Goal: Task Accomplishment & Management: Complete application form

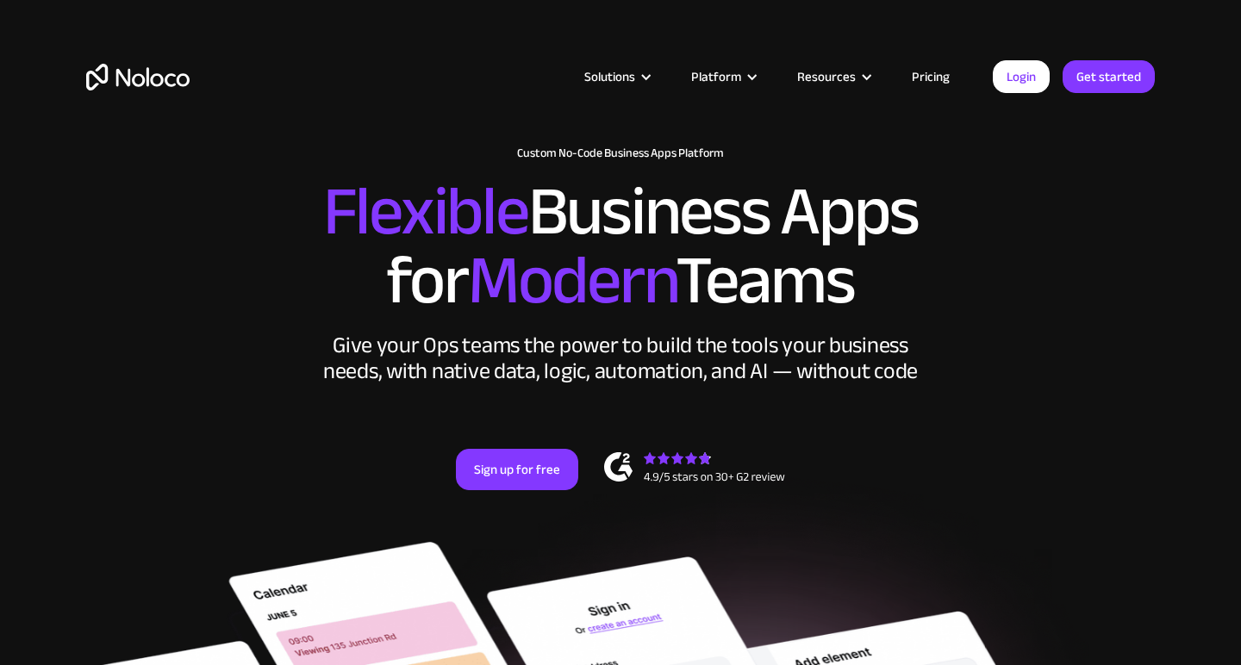
click at [1081, 90] on link "Get started" at bounding box center [1109, 76] width 92 height 33
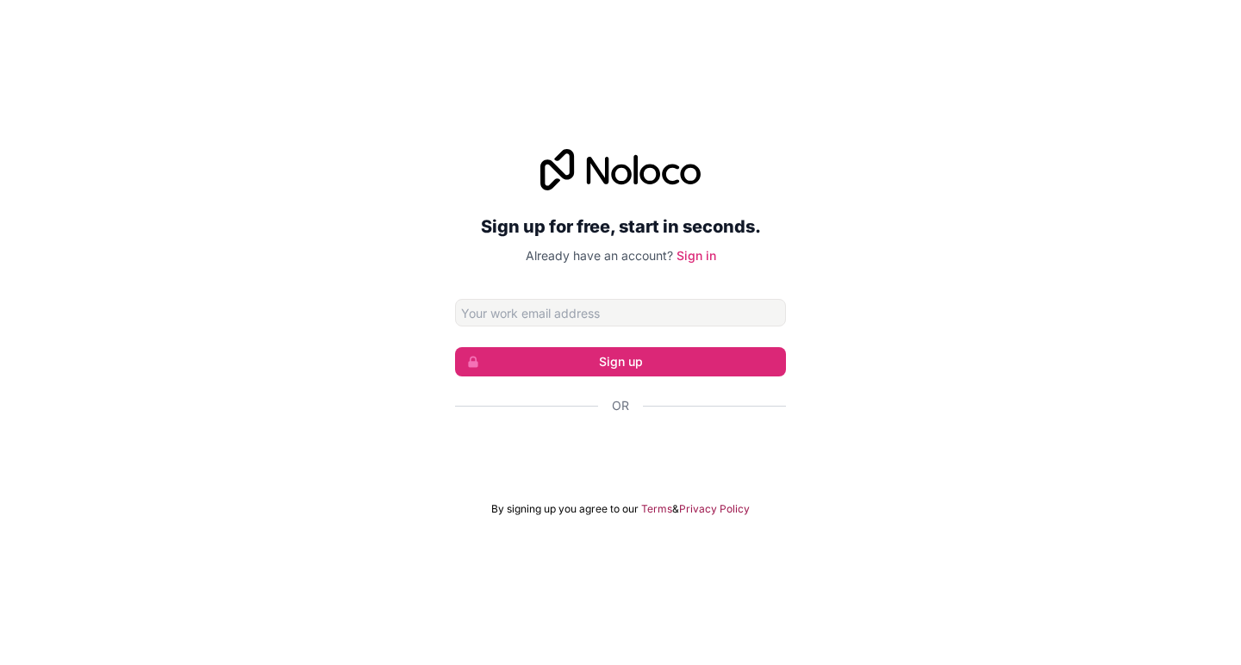
click at [583, 303] on input "Email address" at bounding box center [620, 313] width 331 height 28
type input "jeff@certreminder.com"
click at [620, 362] on button "Sign up" at bounding box center [620, 361] width 331 height 29
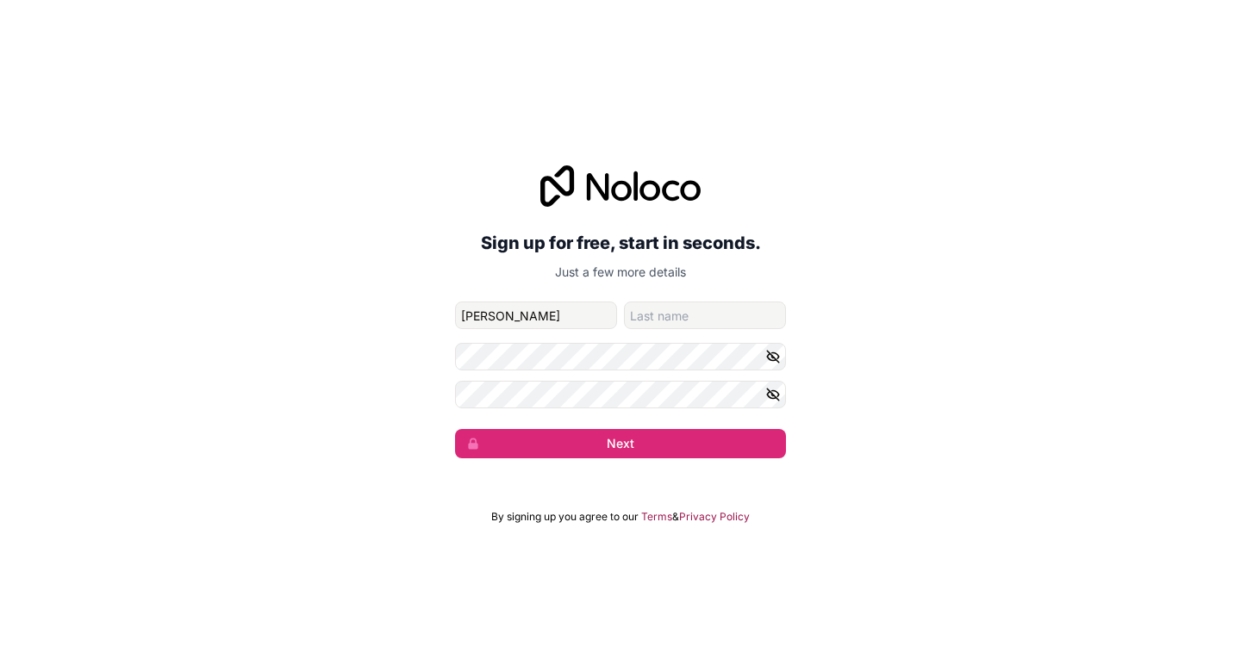
type input "Jeff"
type input "D"
click at [860, 446] on div "Sign up for free, start in seconds. Just a few more details jeff@certreminder.c…" at bounding box center [620, 311] width 1241 height 341
click at [701, 437] on button "Next" at bounding box center [620, 443] width 331 height 29
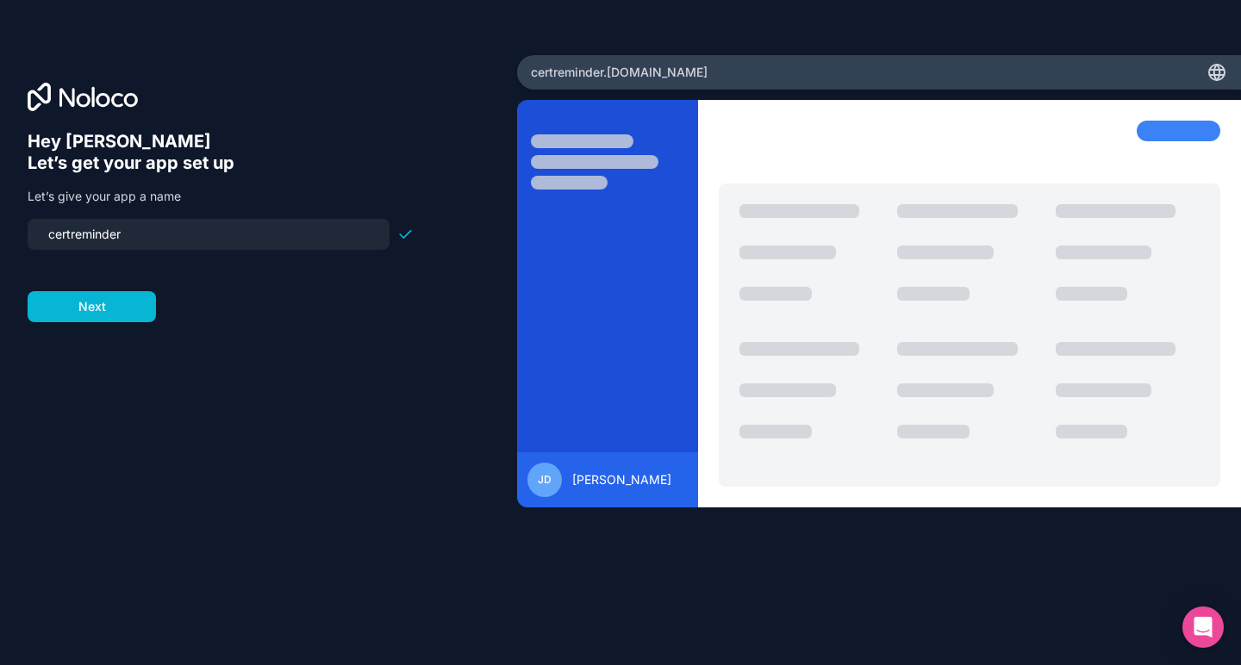
drag, startPoint x: 295, startPoint y: 228, endPoint x: 58, endPoint y: 218, distance: 237.2
click at [58, 218] on div "Hey Jeff 👋 Let’s get your app set up Let’s give your app a name certreminder Ne…" at bounding box center [221, 226] width 386 height 191
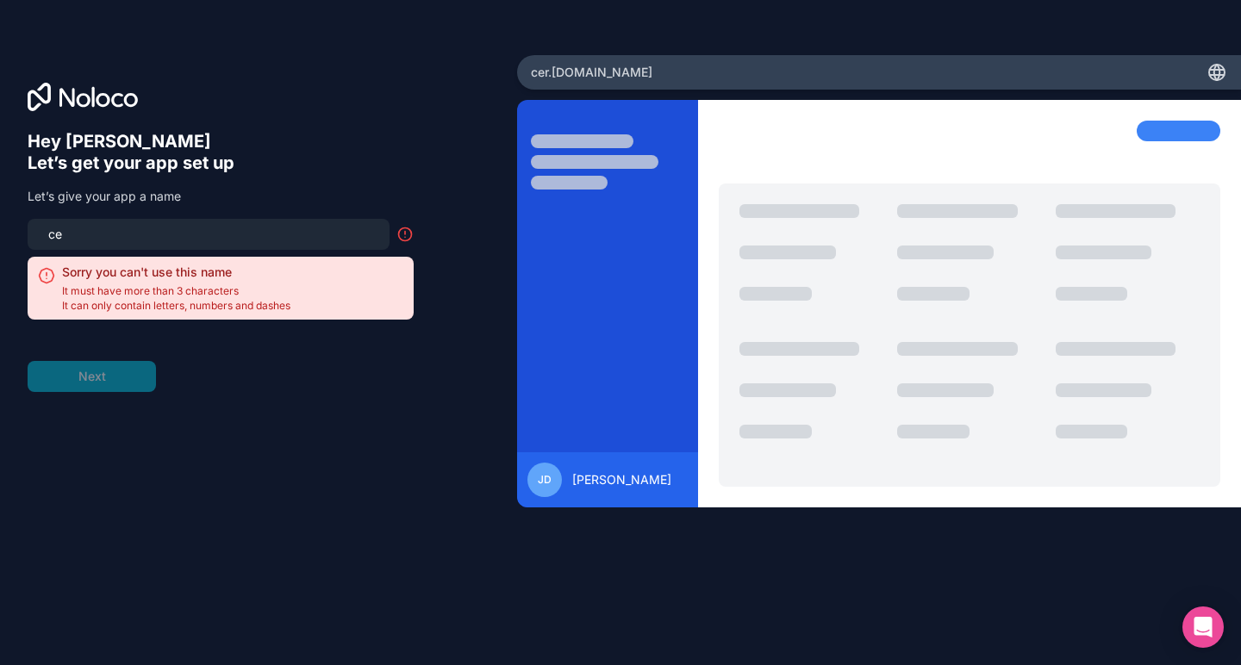
type input "c"
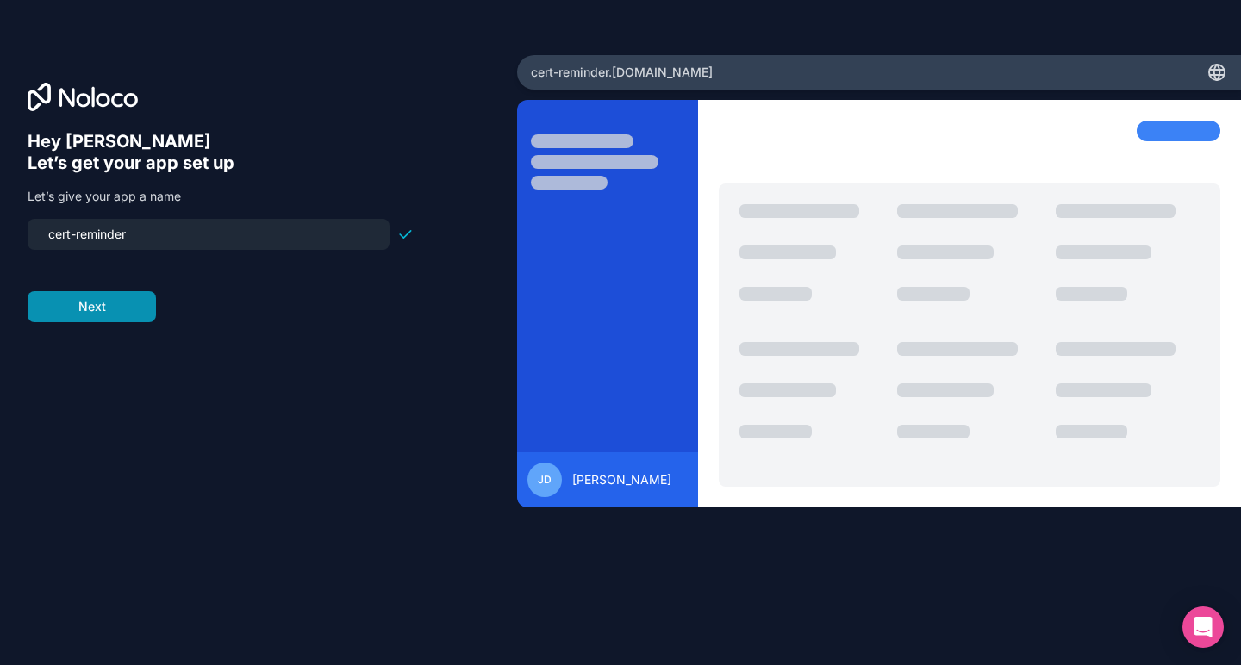
type input "cert-reminder"
click at [60, 297] on button "Next" at bounding box center [92, 306] width 128 height 31
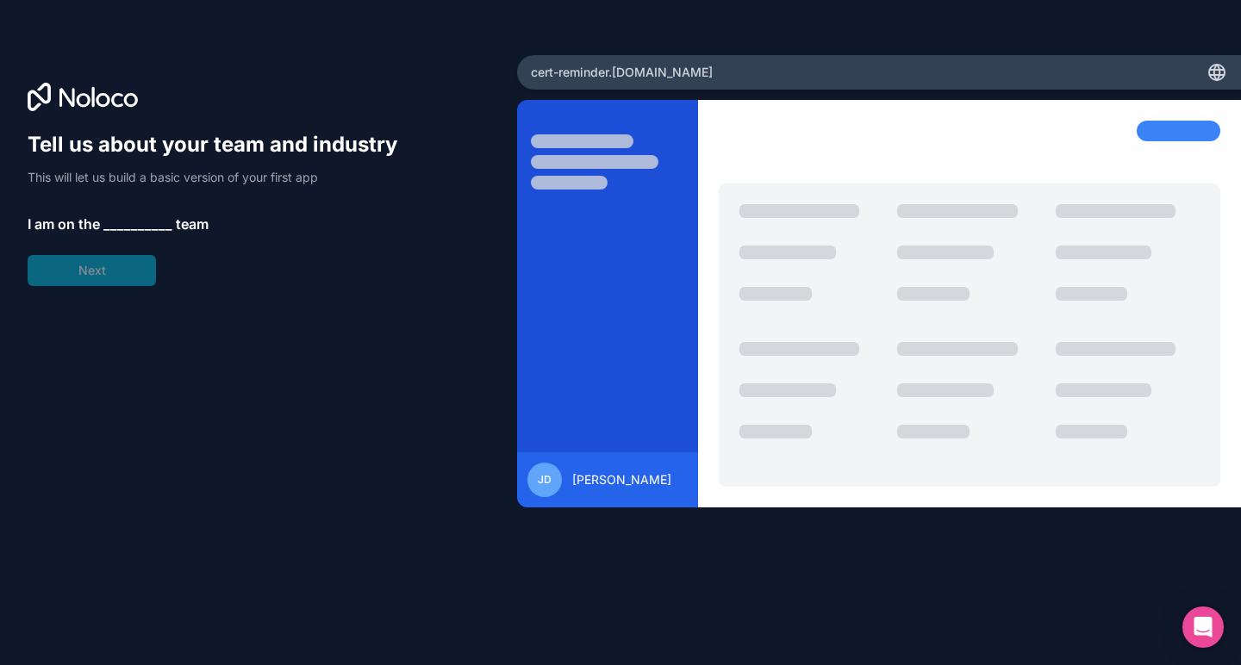
click at [113, 228] on span "__________" at bounding box center [137, 224] width 69 height 21
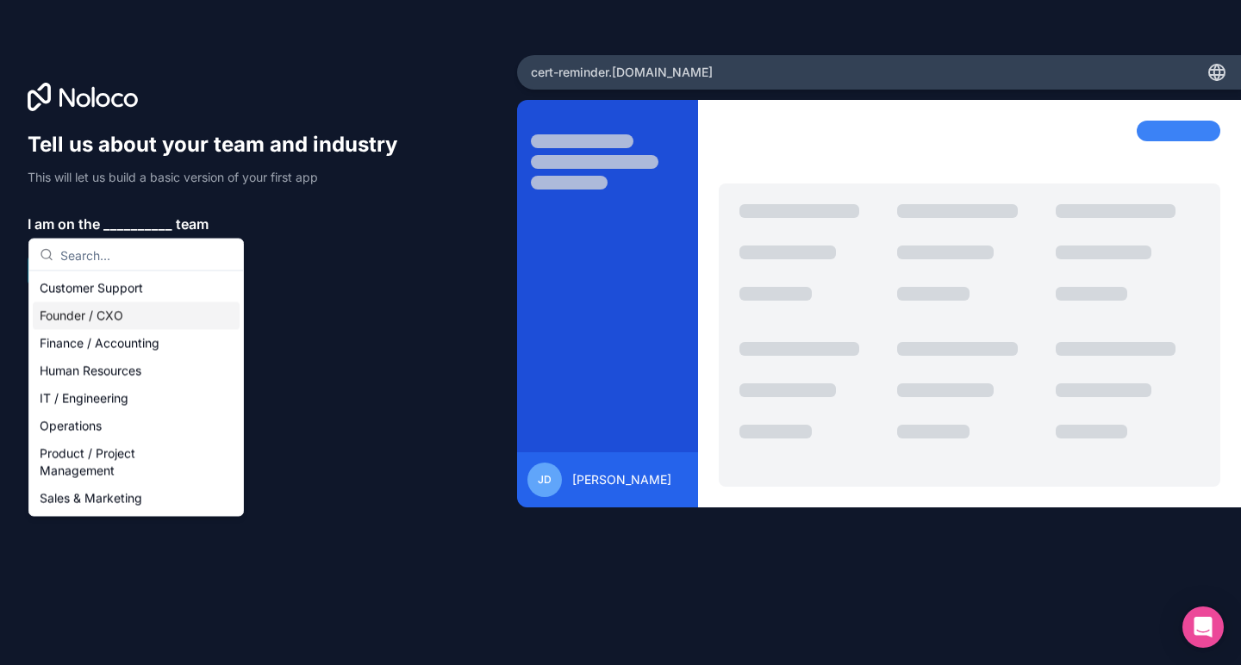
click at [110, 321] on div "Founder / CXO" at bounding box center [136, 316] width 207 height 28
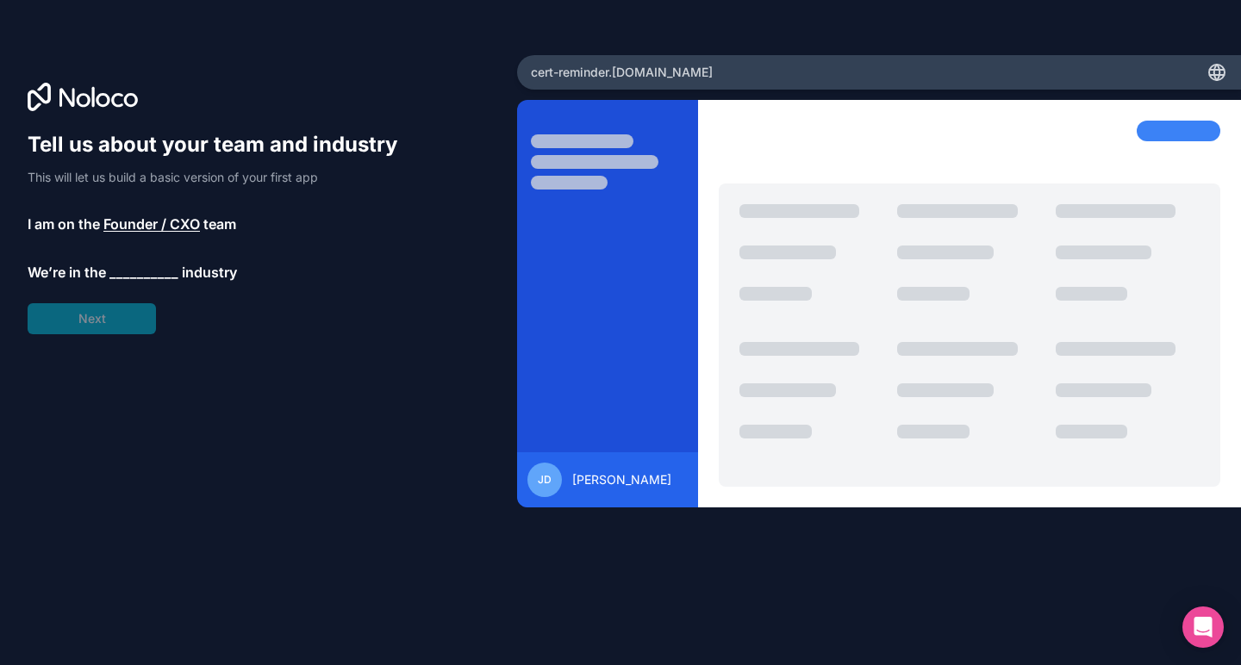
click at [132, 277] on span "__________" at bounding box center [143, 272] width 69 height 21
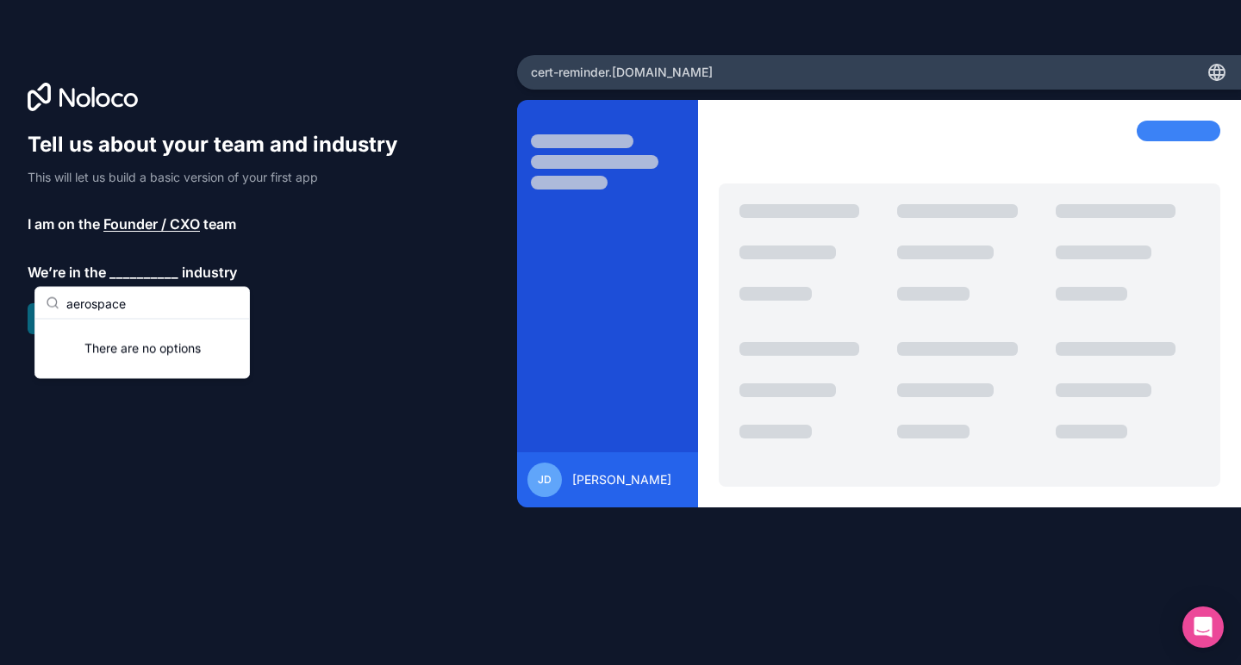
type input "aerospace"
click at [139, 383] on div "Tell us about your team and industry This will let us build a basic version of …" at bounding box center [259, 356] width 462 height 451
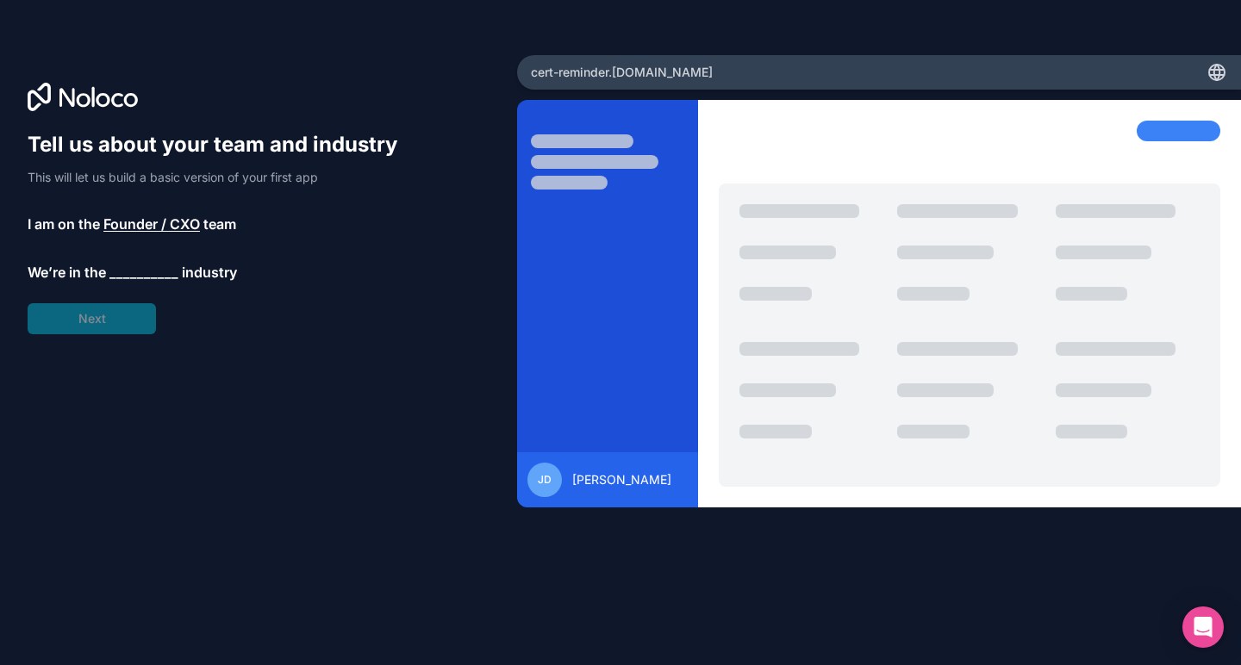
click at [129, 276] on span "__________" at bounding box center [143, 272] width 69 height 21
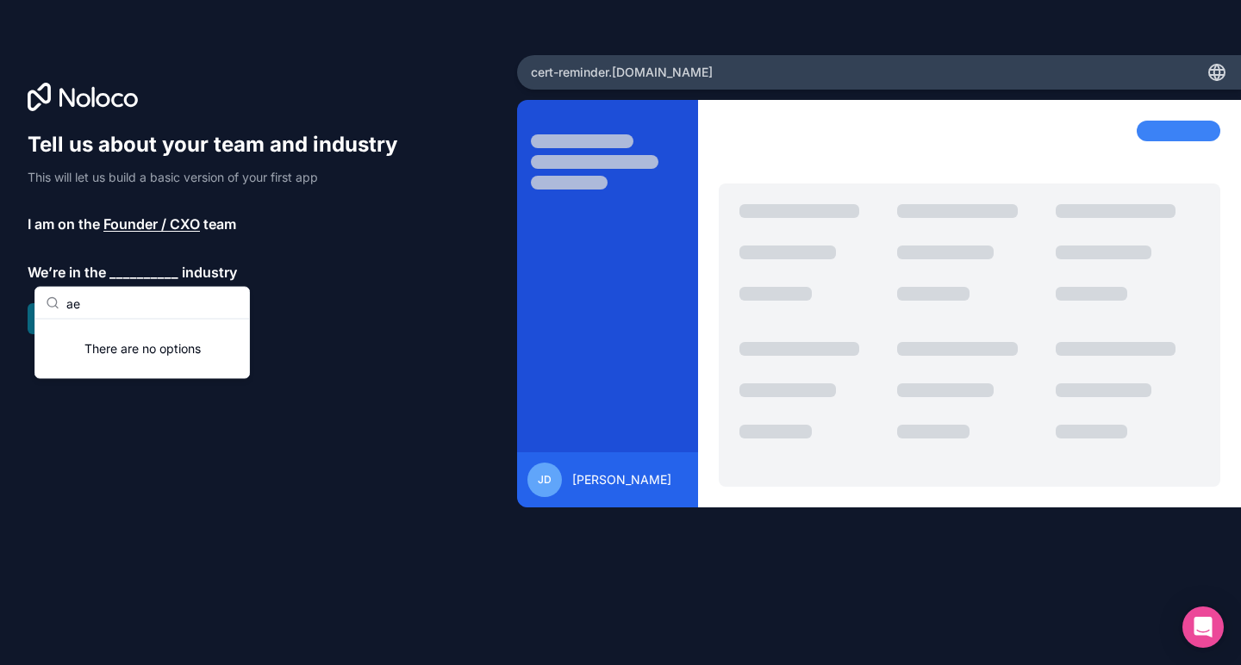
type input "a"
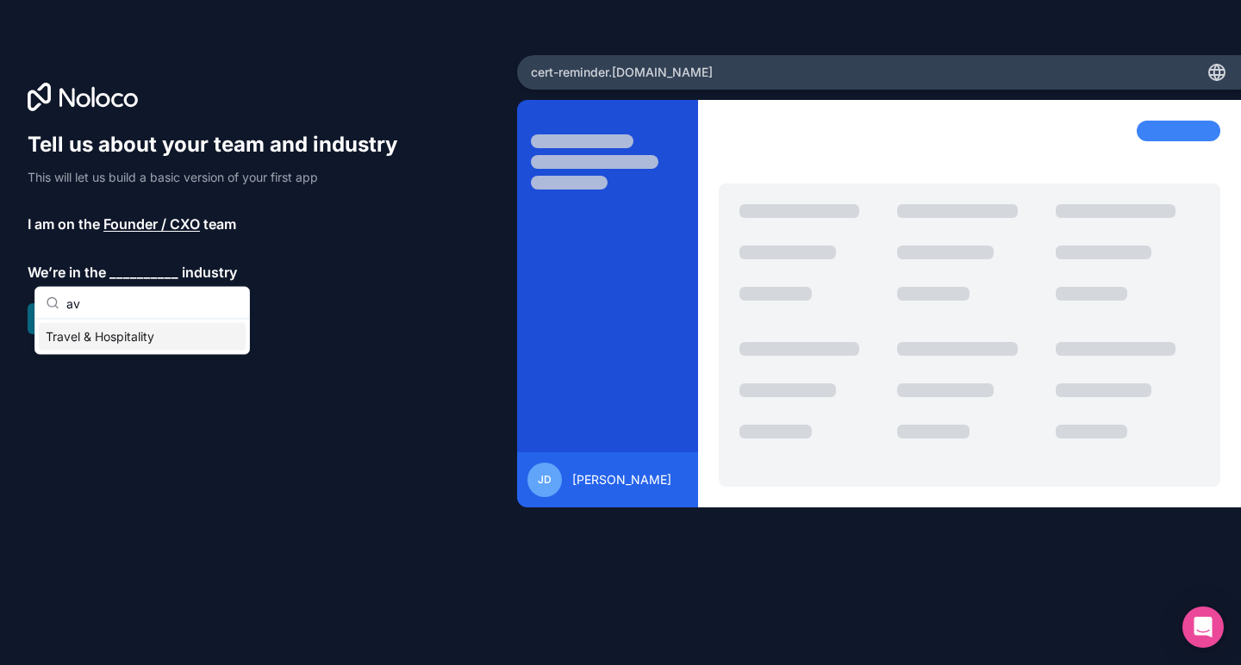
type input "a"
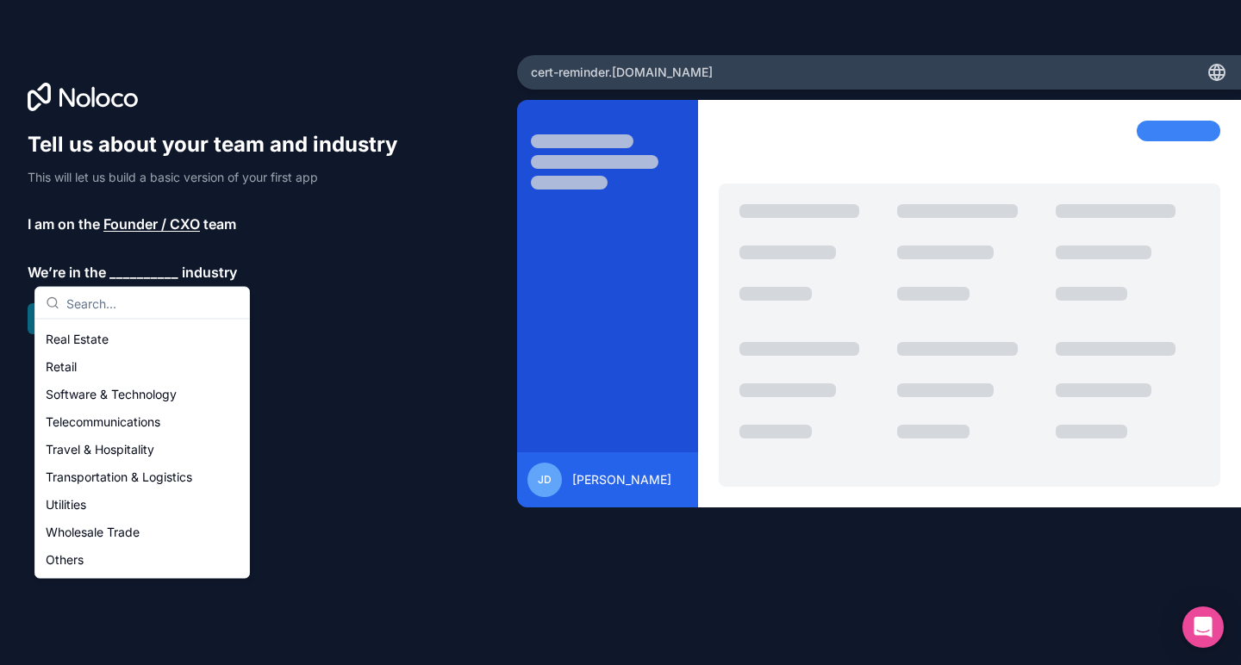
scroll to position [355, 0]
click at [76, 554] on div "Others" at bounding box center [142, 561] width 207 height 28
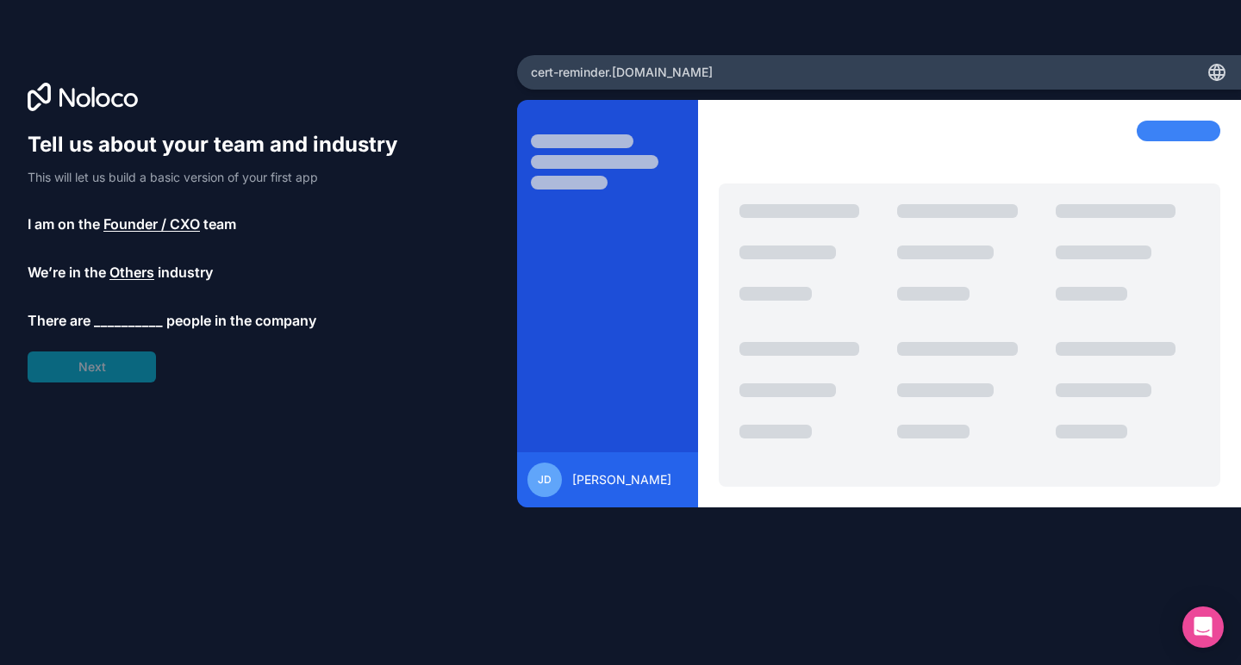
click at [126, 320] on span "__________" at bounding box center [128, 320] width 69 height 21
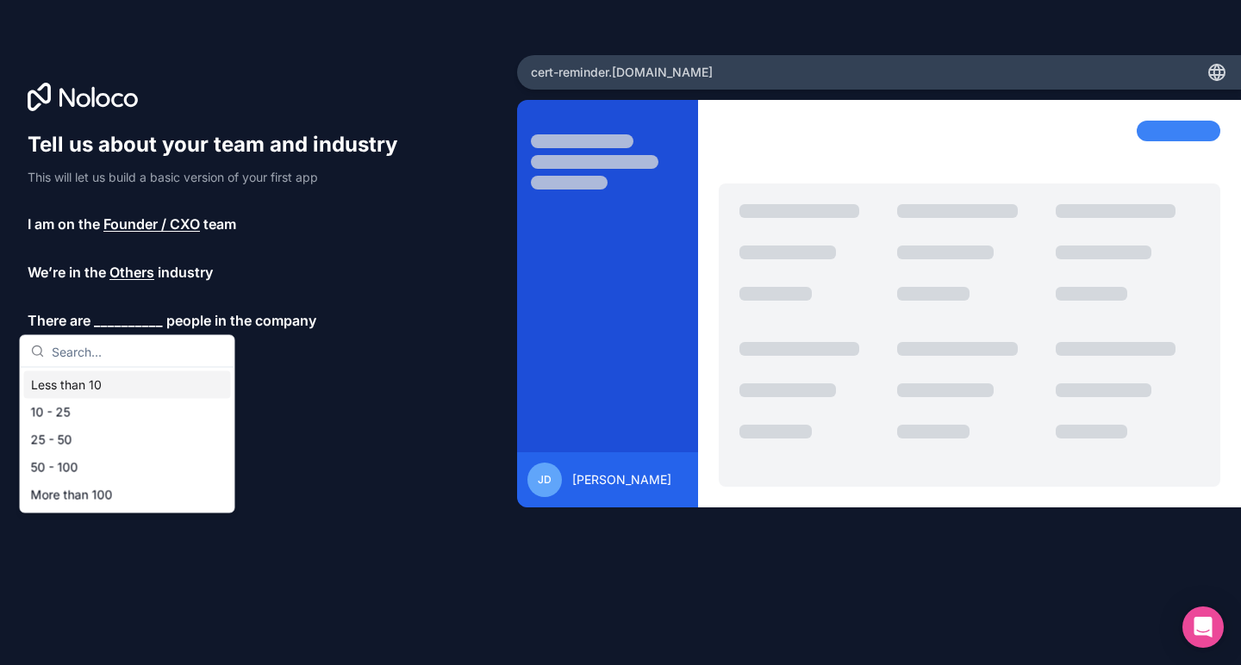
click at [100, 380] on div "Less than 10" at bounding box center [127, 385] width 207 height 28
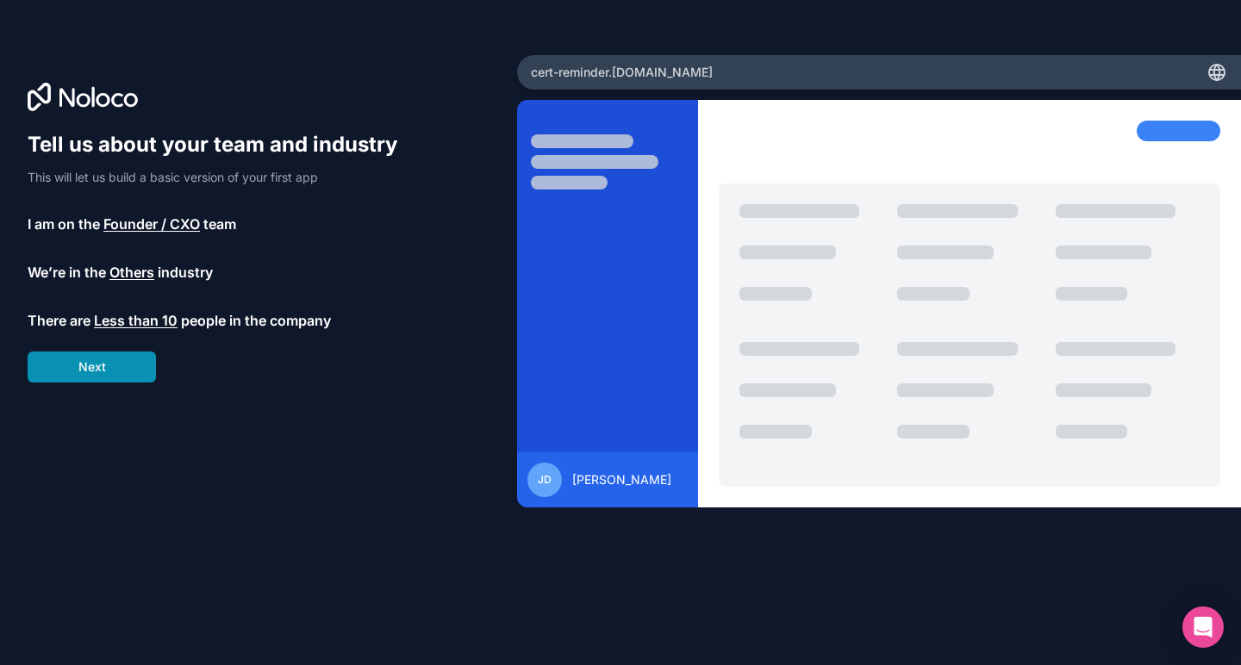
click at [102, 375] on button "Next" at bounding box center [92, 367] width 128 height 31
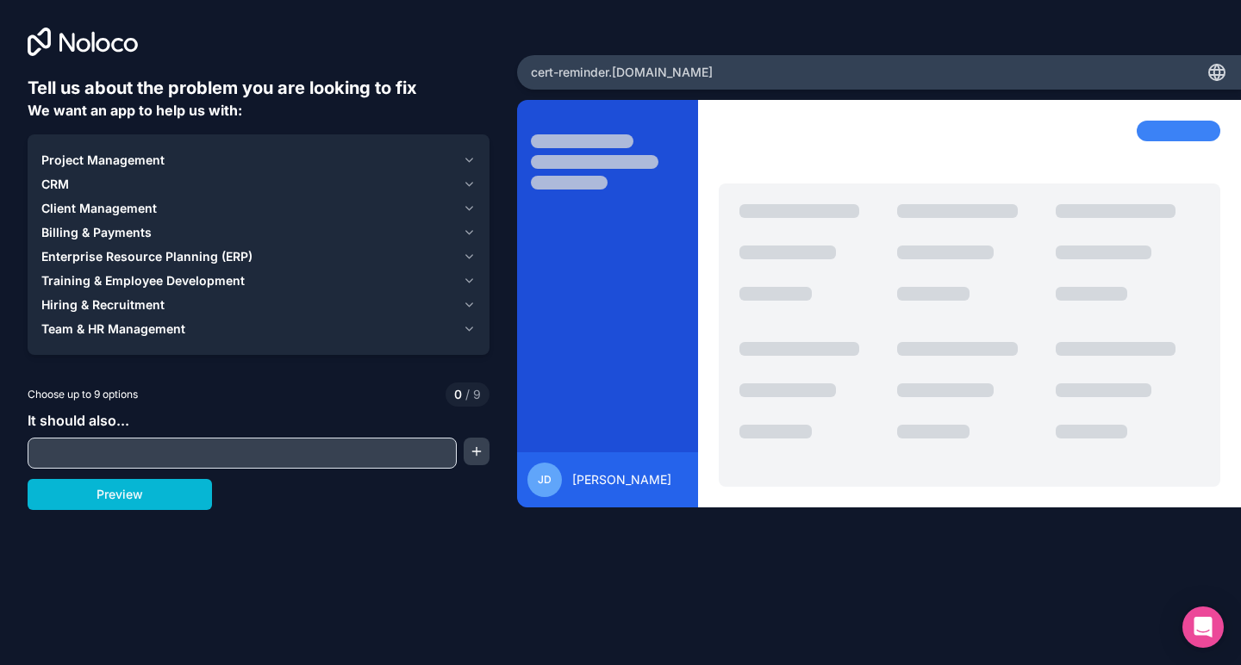
click at [472, 259] on icon "button" at bounding box center [469, 257] width 13 height 14
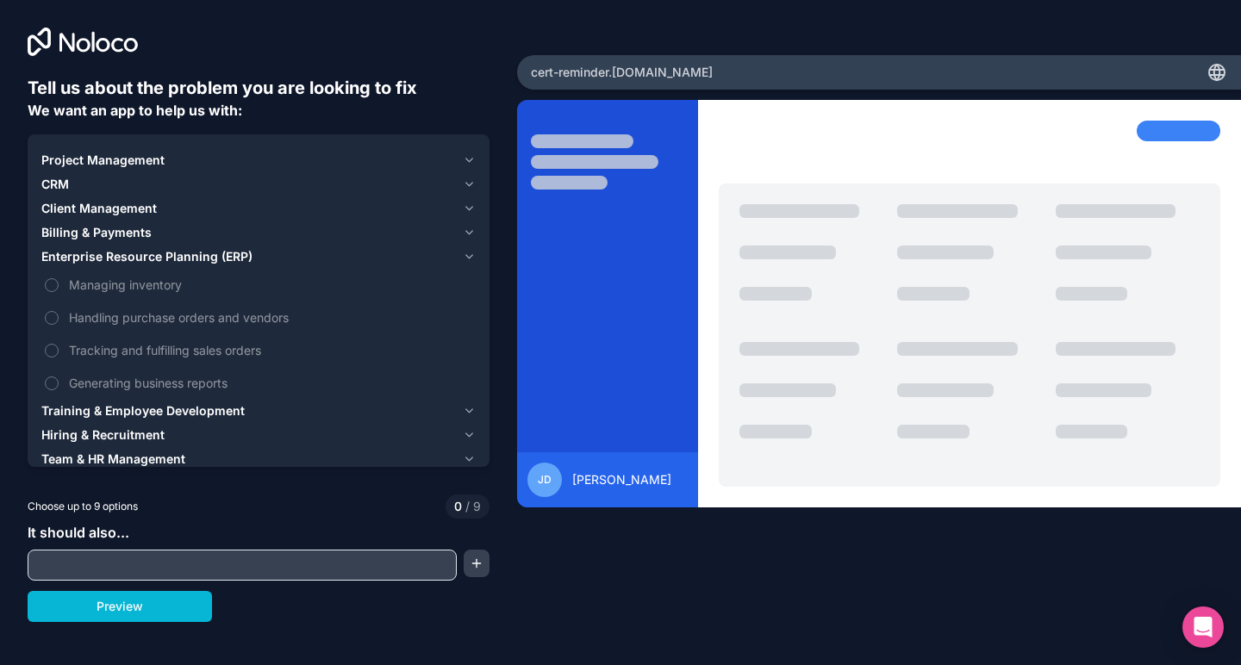
click at [472, 259] on icon "button" at bounding box center [469, 257] width 13 height 14
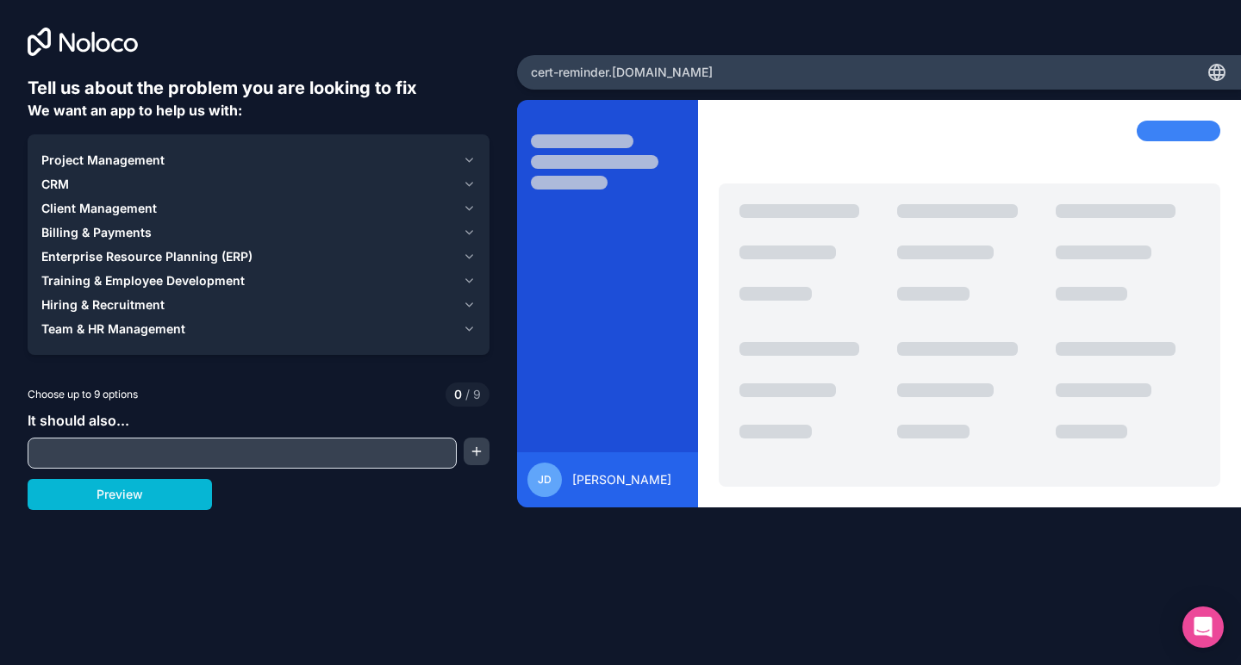
click at [142, 446] on input "text" at bounding box center [242, 453] width 421 height 24
type input "calibration"
click at [173, 543] on div "Tell us about the problem you are looking to fix We want an app to help us with…" at bounding box center [258, 277] width 517 height 554
click at [151, 458] on input "calibration" at bounding box center [242, 453] width 421 height 24
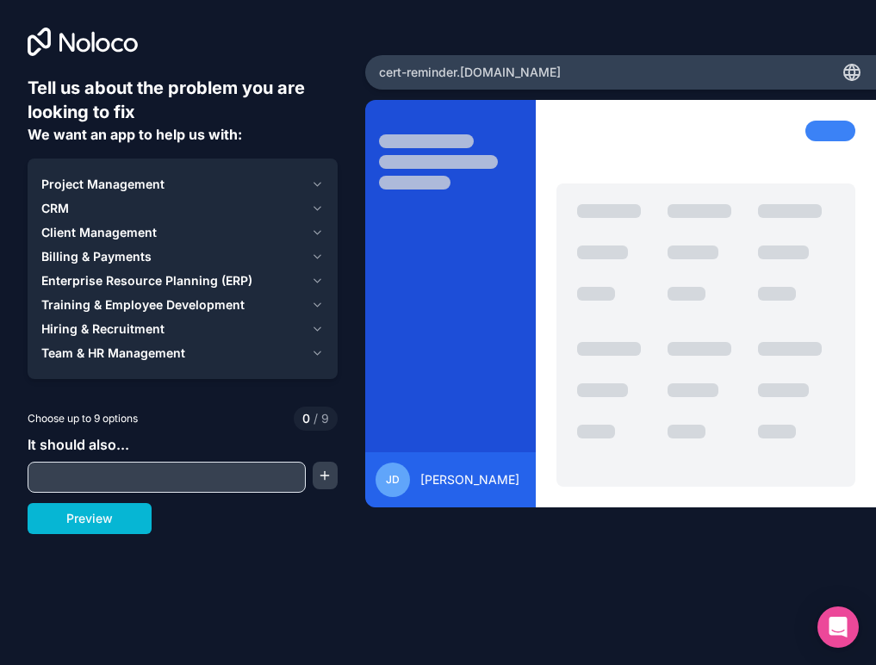
click at [121, 479] on input "text" at bounding box center [167, 477] width 270 height 24
click at [315, 235] on icon "button" at bounding box center [317, 233] width 13 height 14
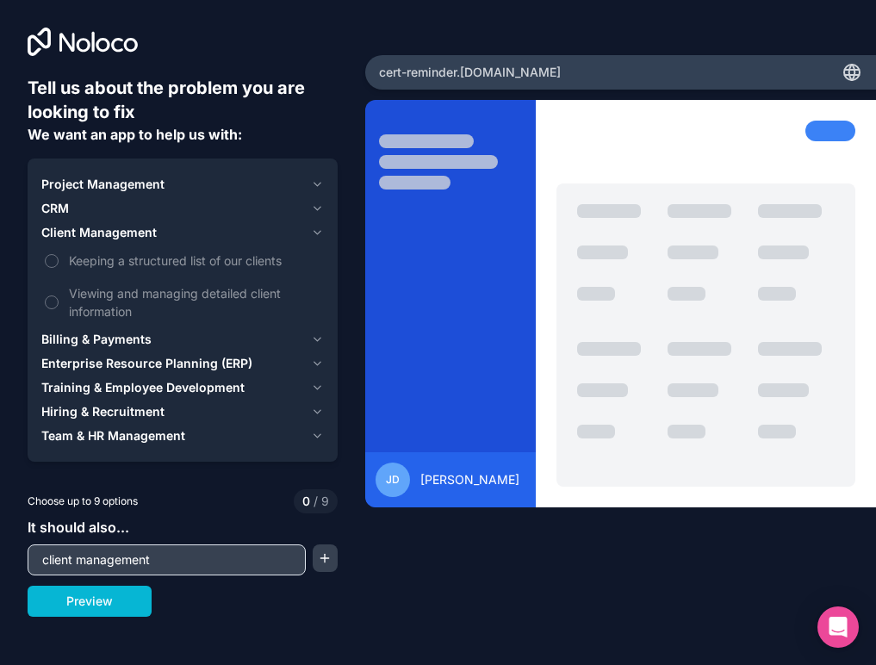
click at [126, 560] on input "client management" at bounding box center [167, 560] width 270 height 24
type input "Inventory Management"
click at [318, 563] on button "button" at bounding box center [325, 559] width 25 height 28
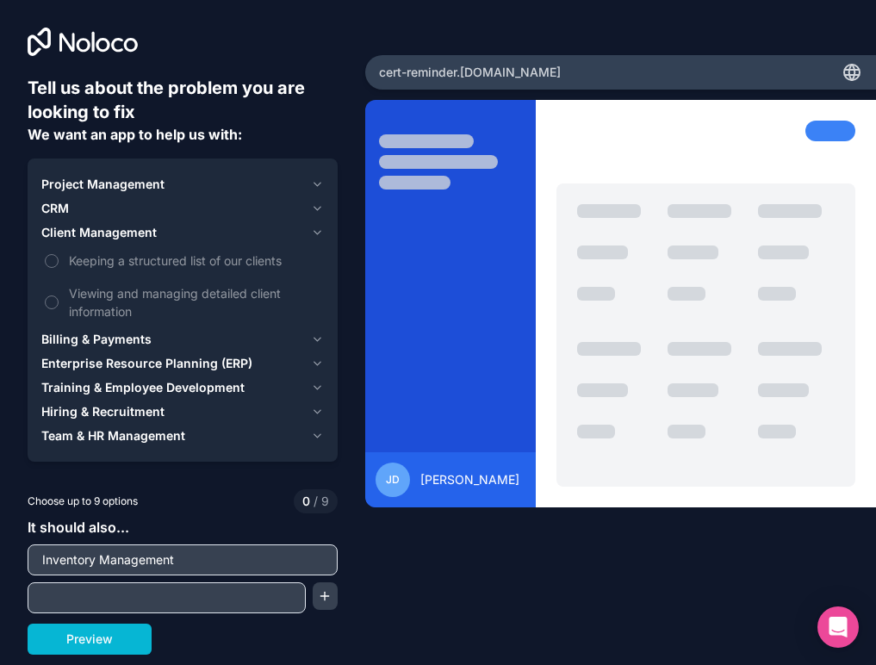
click at [164, 595] on input "text" at bounding box center [167, 598] width 270 height 24
type input "Reminders"
click at [97, 633] on button "Preview" at bounding box center [90, 639] width 124 height 31
click at [331, 596] on button "button" at bounding box center [325, 597] width 25 height 28
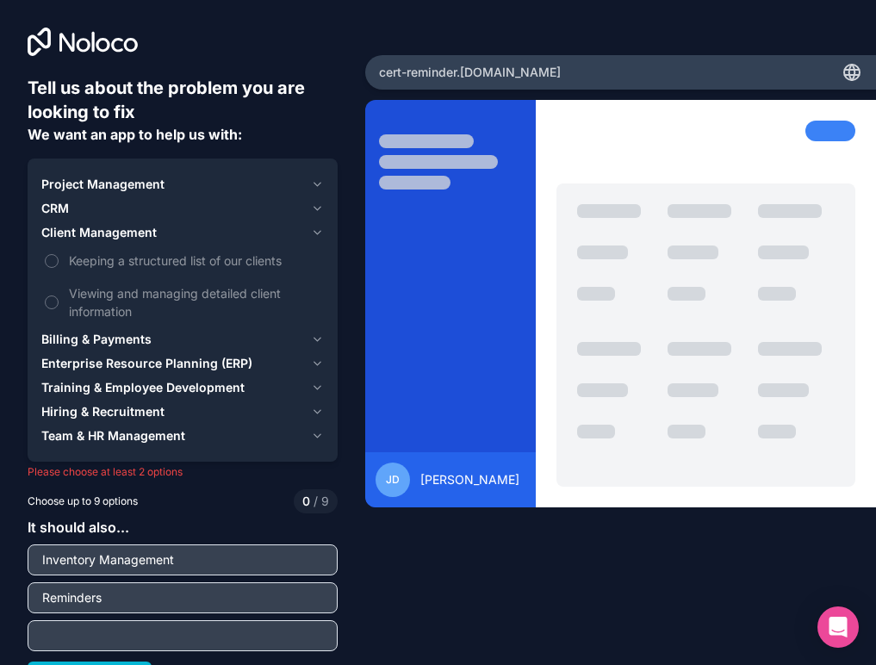
click at [109, 626] on input "text" at bounding box center [183, 636] width 302 height 24
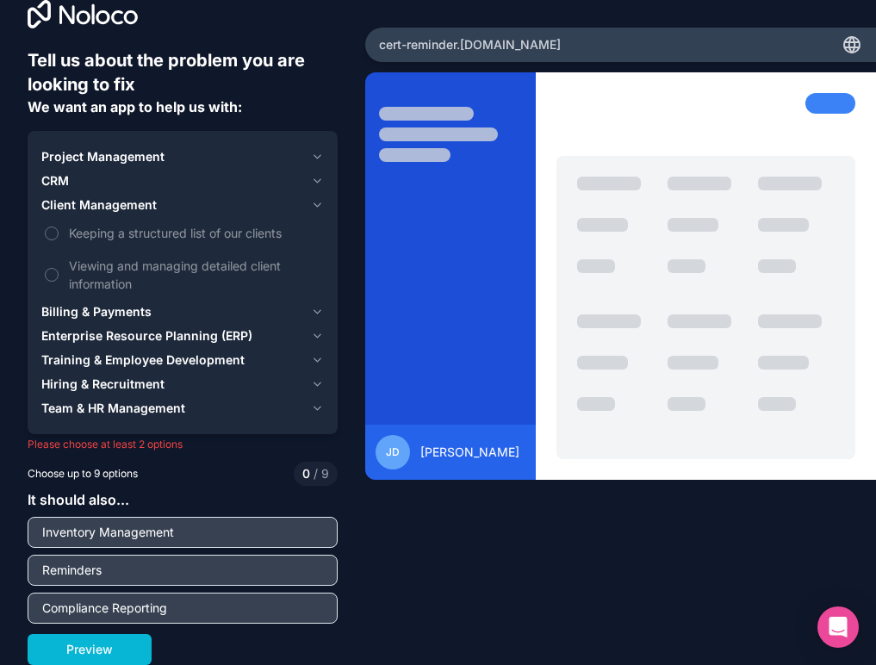
scroll to position [28, 0]
type input "Compliance Reporting"
click at [397, 601] on div "Tell us about the problem you are looking to fix We want an app to help us with…" at bounding box center [438, 332] width 876 height 665
click at [244, 231] on span "Keeping a structured list of our clients" at bounding box center [195, 233] width 252 height 18
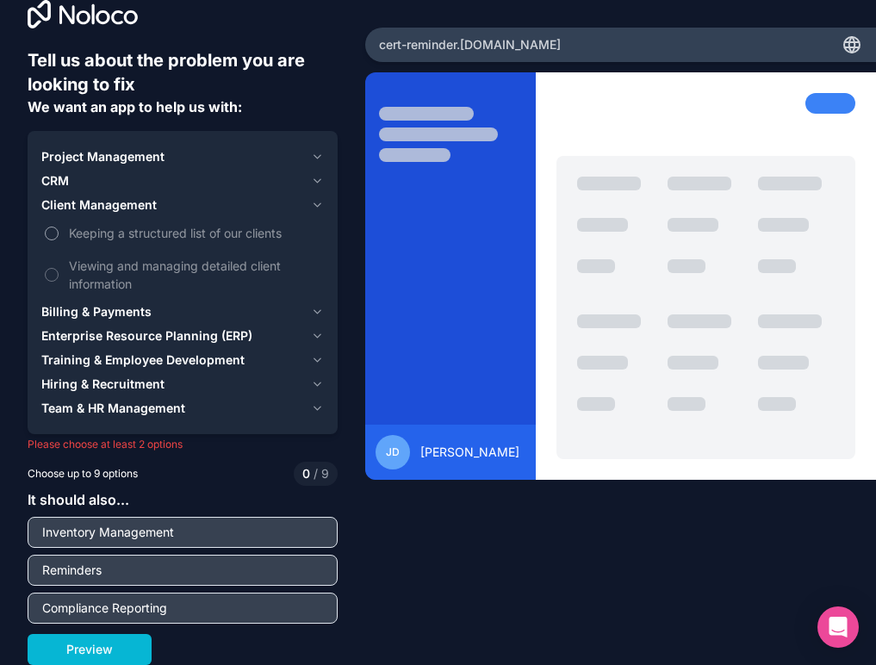
click at [59, 231] on button "Keeping a structured list of our clients" at bounding box center [52, 234] width 14 height 14
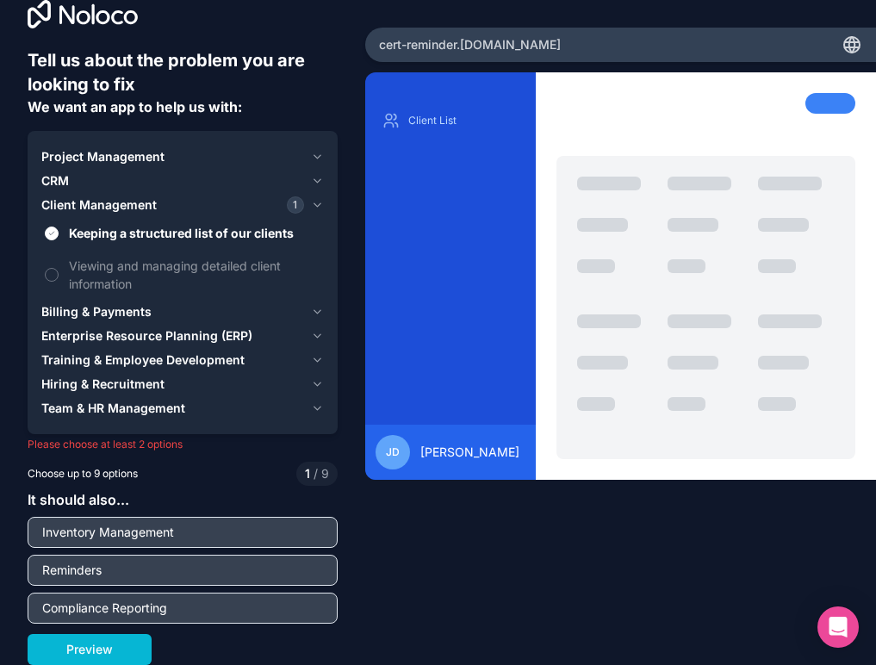
click at [311, 331] on icon "button" at bounding box center [317, 336] width 13 height 14
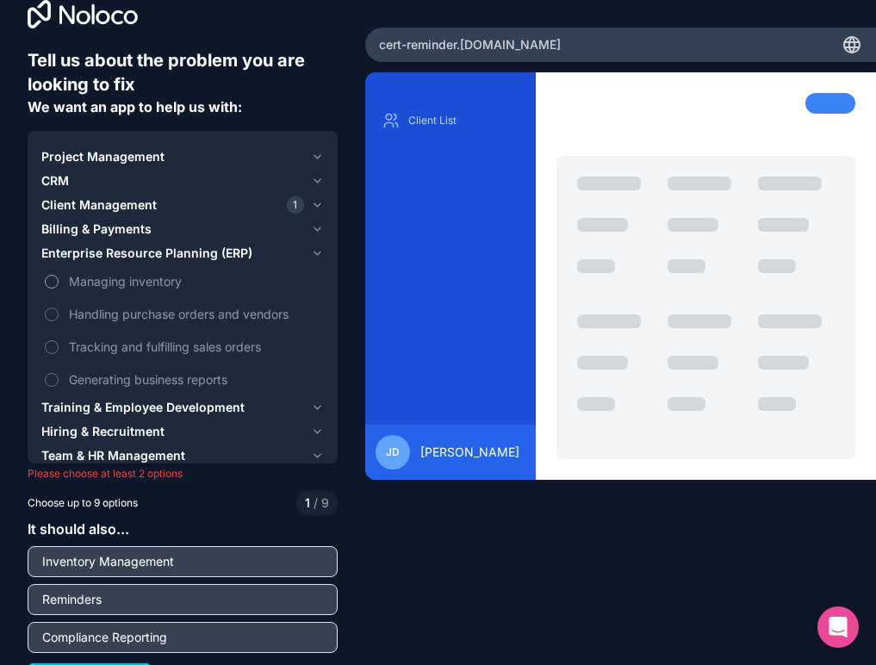
click at [153, 283] on span "Managing inventory" at bounding box center [195, 281] width 252 height 18
click at [59, 283] on button "Managing inventory" at bounding box center [52, 282] width 14 height 14
click at [503, 620] on div "Tell us about the problem you are looking to fix We want an app to help us with…" at bounding box center [438, 332] width 876 height 665
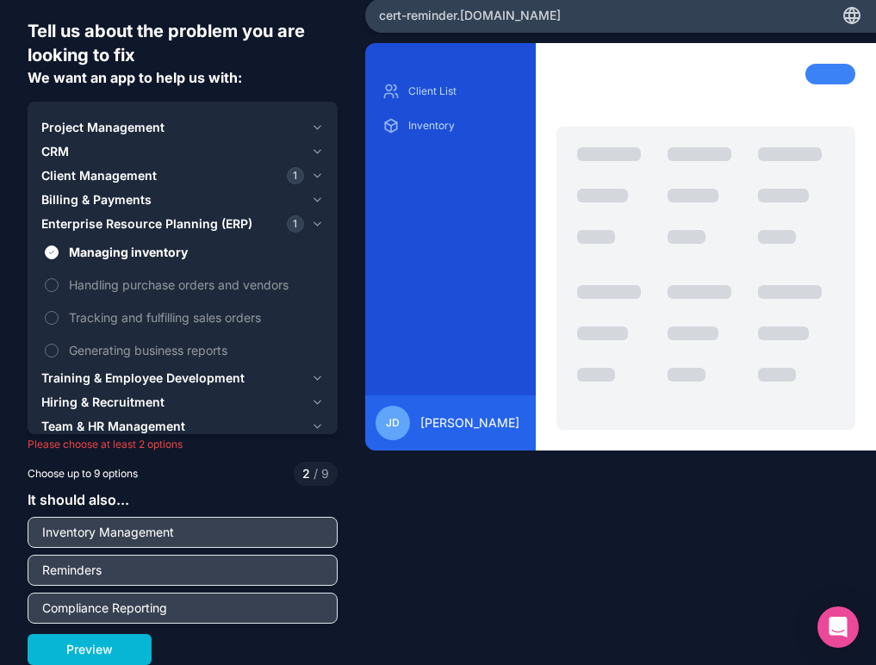
scroll to position [57, 0]
click at [90, 643] on button "Preview" at bounding box center [90, 649] width 124 height 31
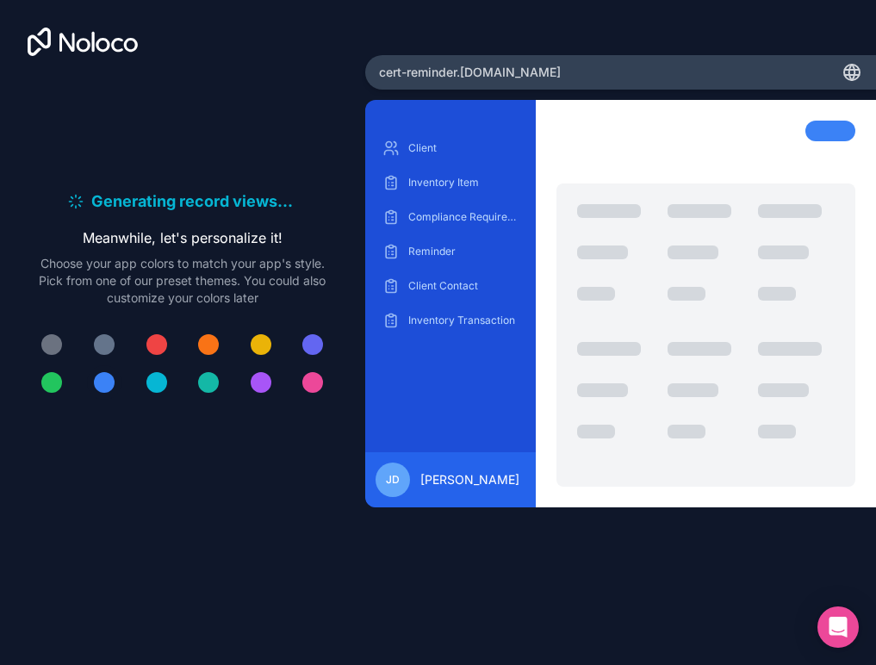
click at [106, 382] on div at bounding box center [104, 382] width 21 height 21
click at [100, 379] on div at bounding box center [104, 382] width 21 height 21
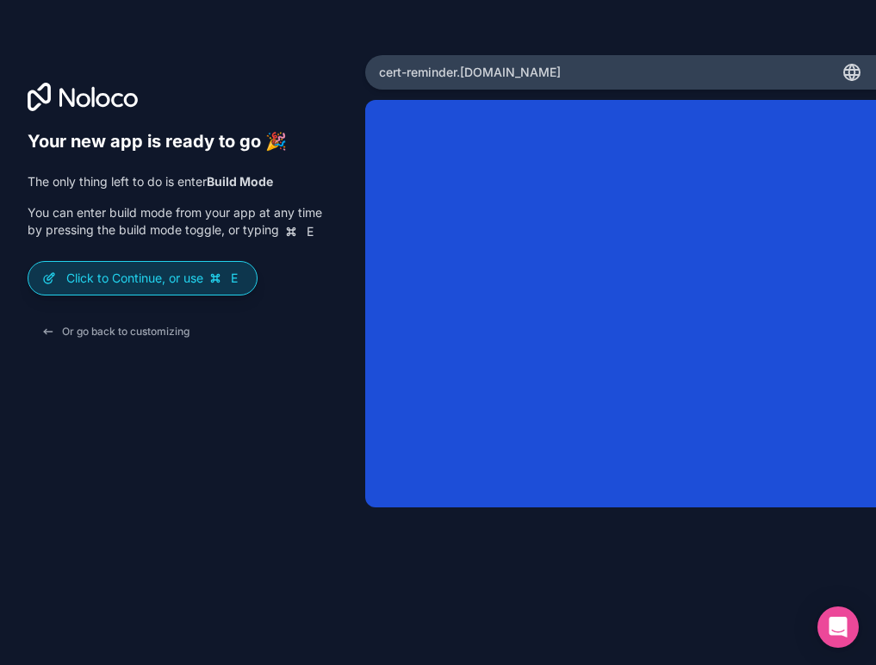
click at [222, 284] on icon at bounding box center [216, 278] width 14 height 14
